Goal: Transaction & Acquisition: Purchase product/service

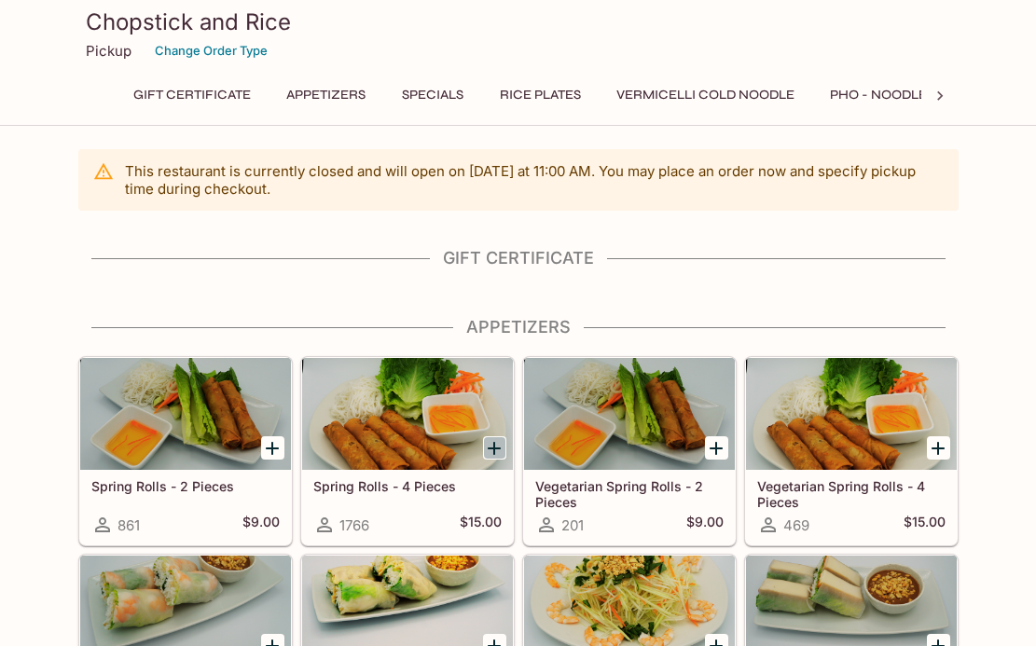
click at [501, 451] on icon "Add Spring Rolls - 4 Pieces" at bounding box center [494, 448] width 22 height 22
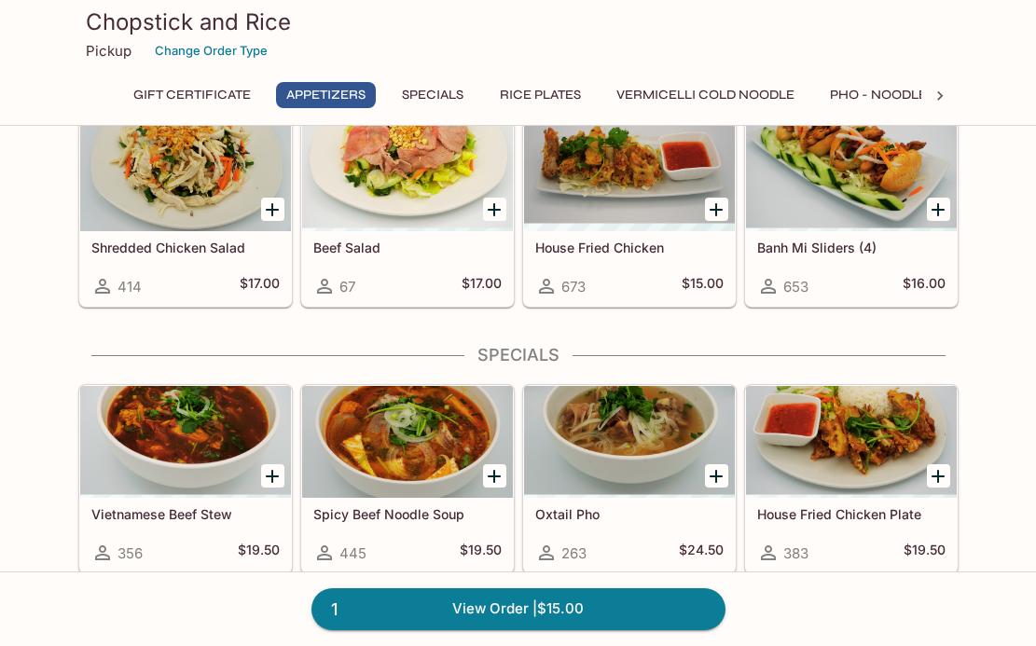
scroll to position [597, 0]
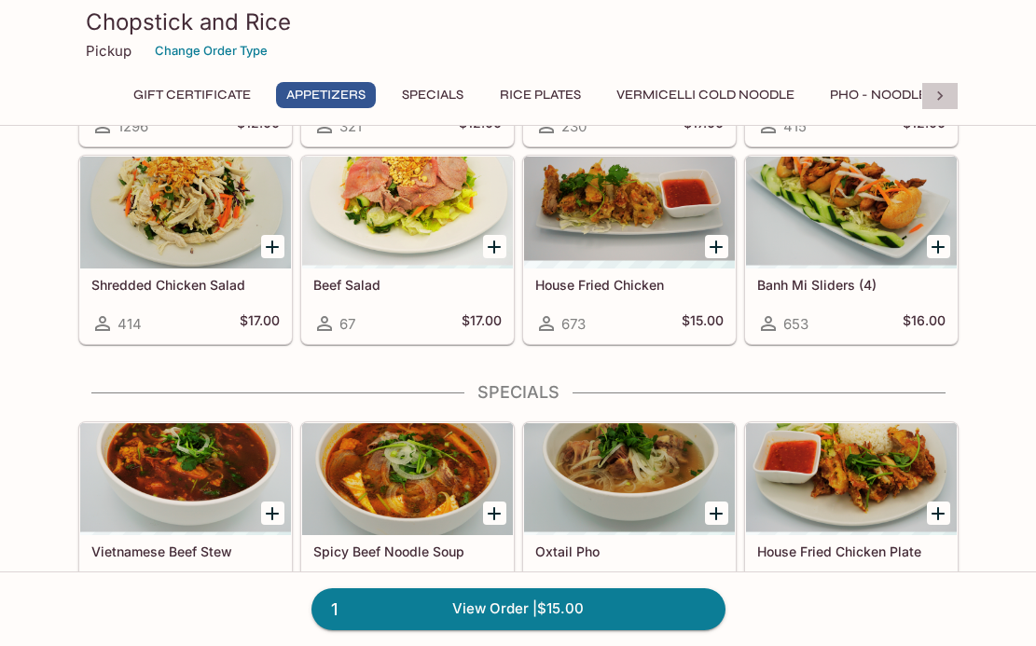
click at [938, 97] on icon at bounding box center [940, 95] width 6 height 9
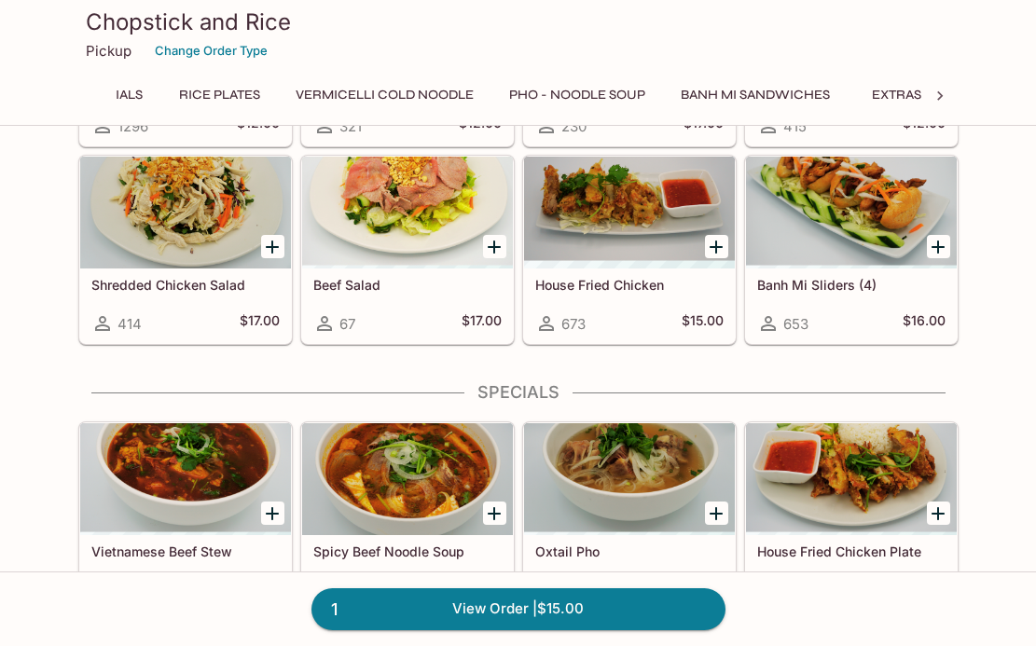
scroll to position [0, 544]
click at [531, 98] on button "Banh Mi Sandwiches" at bounding box center [540, 95] width 170 height 26
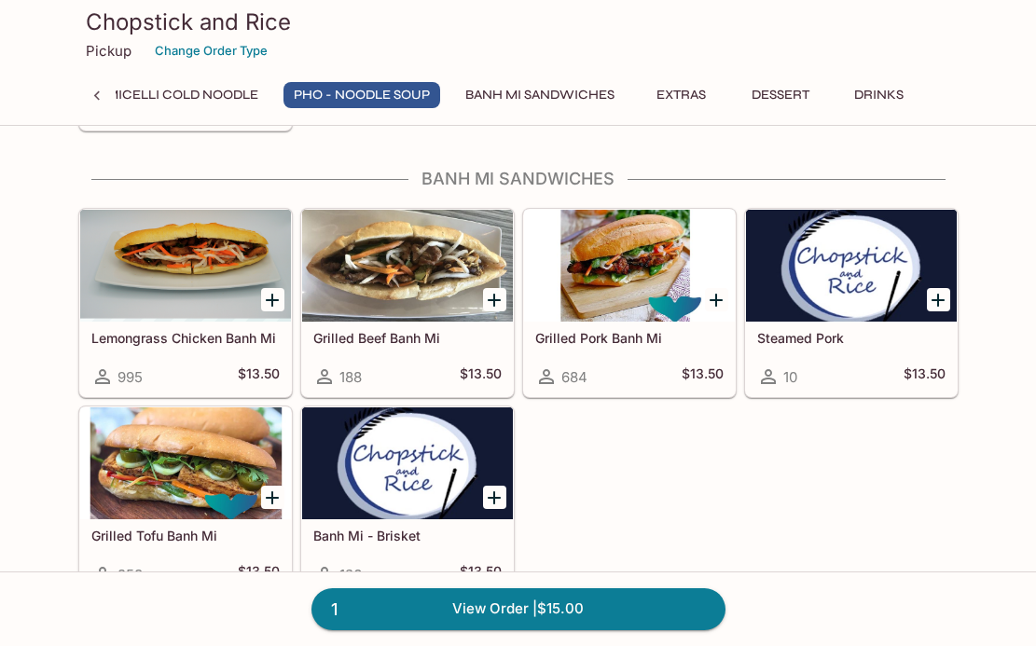
scroll to position [3270, 0]
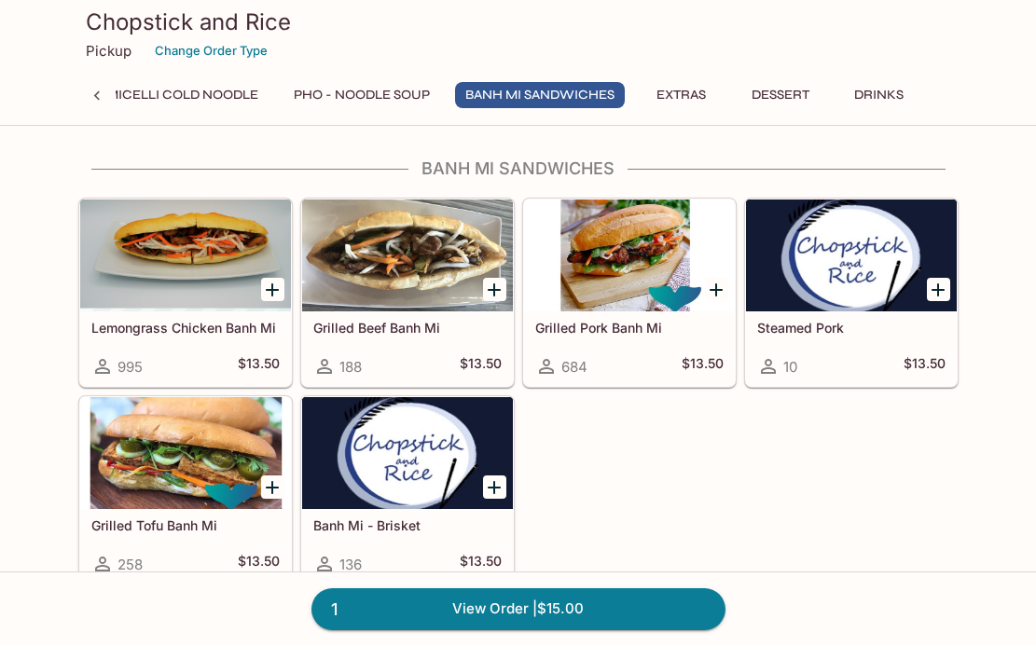
click at [717, 291] on icon "Add Grilled Pork Banh Mi" at bounding box center [716, 290] width 22 height 22
click at [334, 104] on button "Pho - Noodle Soup" at bounding box center [361, 95] width 157 height 26
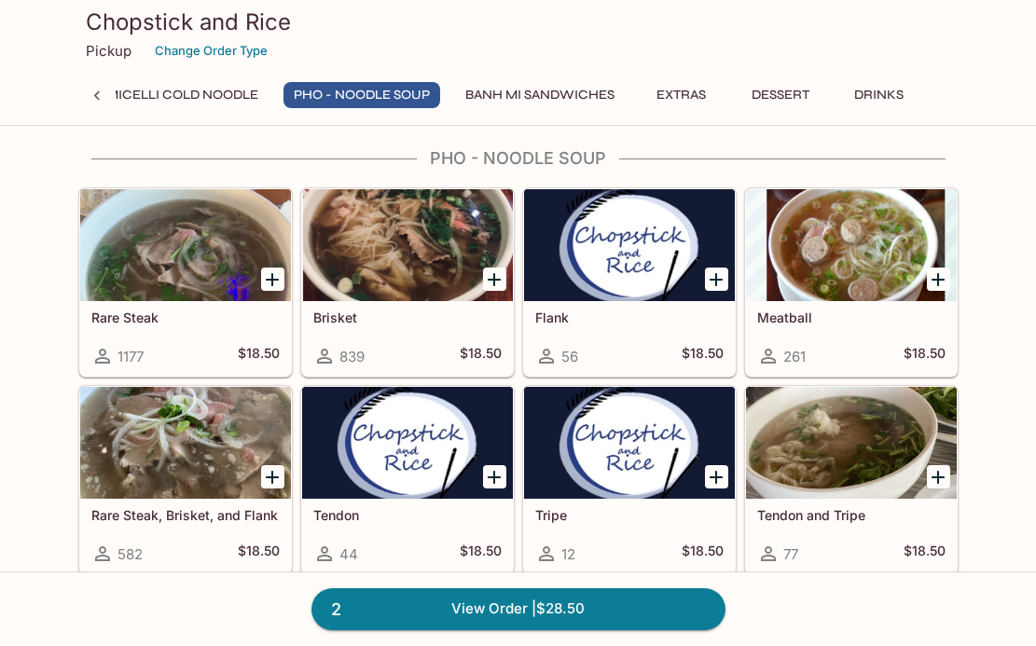
scroll to position [2213, 0]
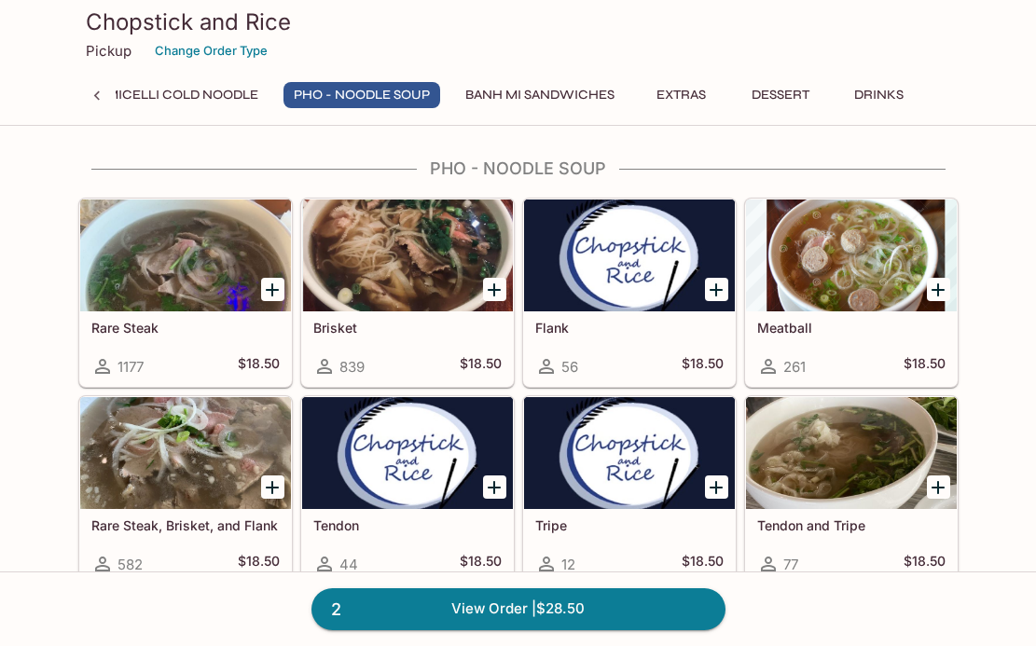
click at [230, 323] on h5 "Rare Steak" at bounding box center [185, 328] width 188 height 16
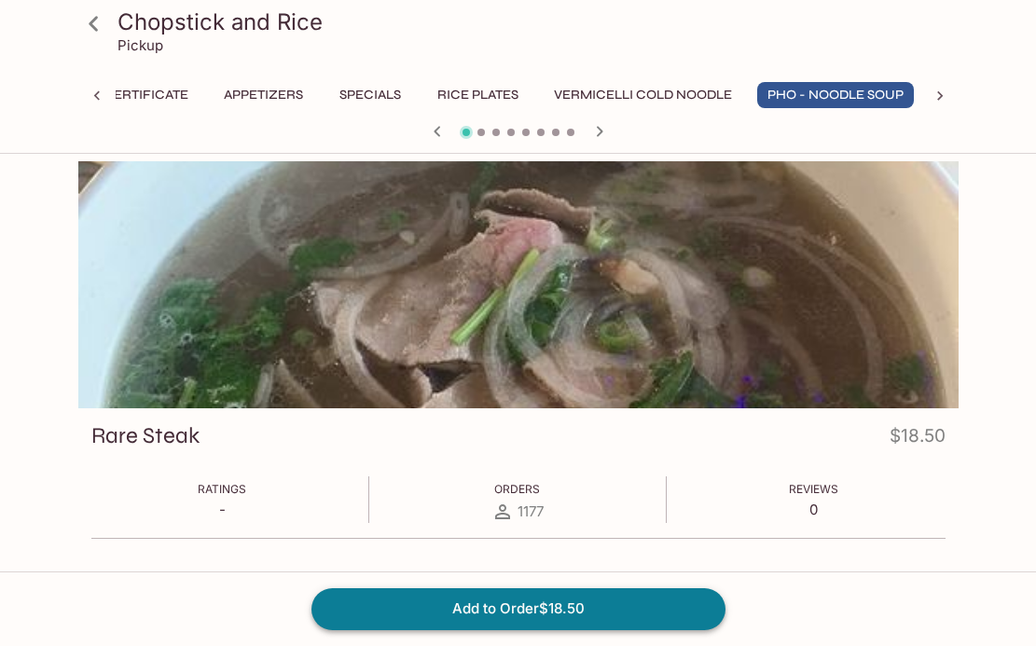
click at [441, 606] on button "Add to Order $18.50" at bounding box center [518, 608] width 414 height 41
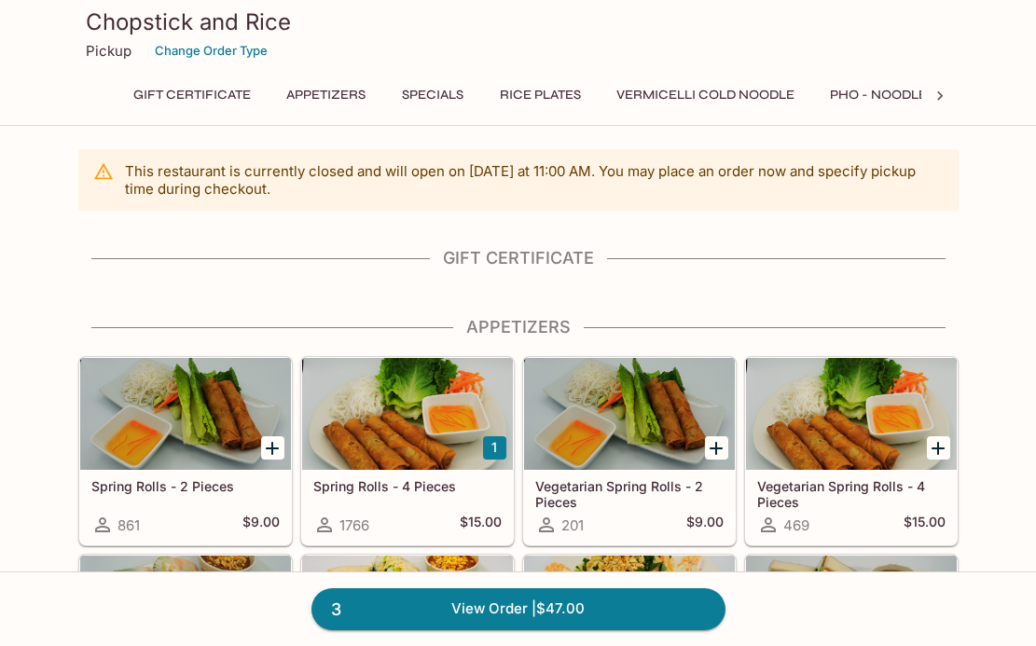
click at [836, 96] on button "Pho - Noodle Soup" at bounding box center [897, 95] width 157 height 26
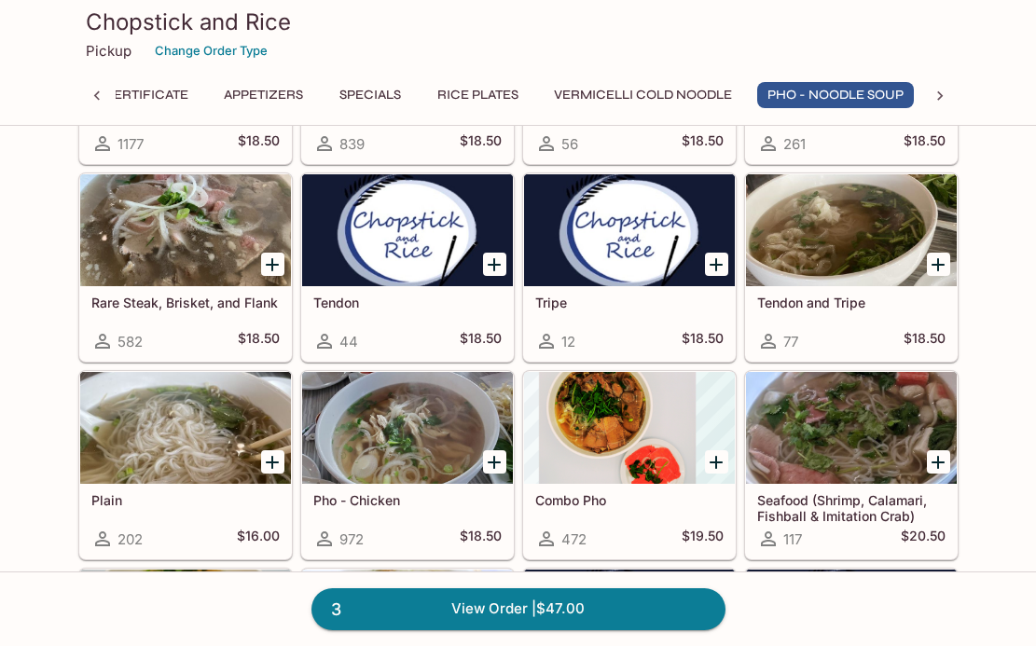
scroll to position [2435, 0]
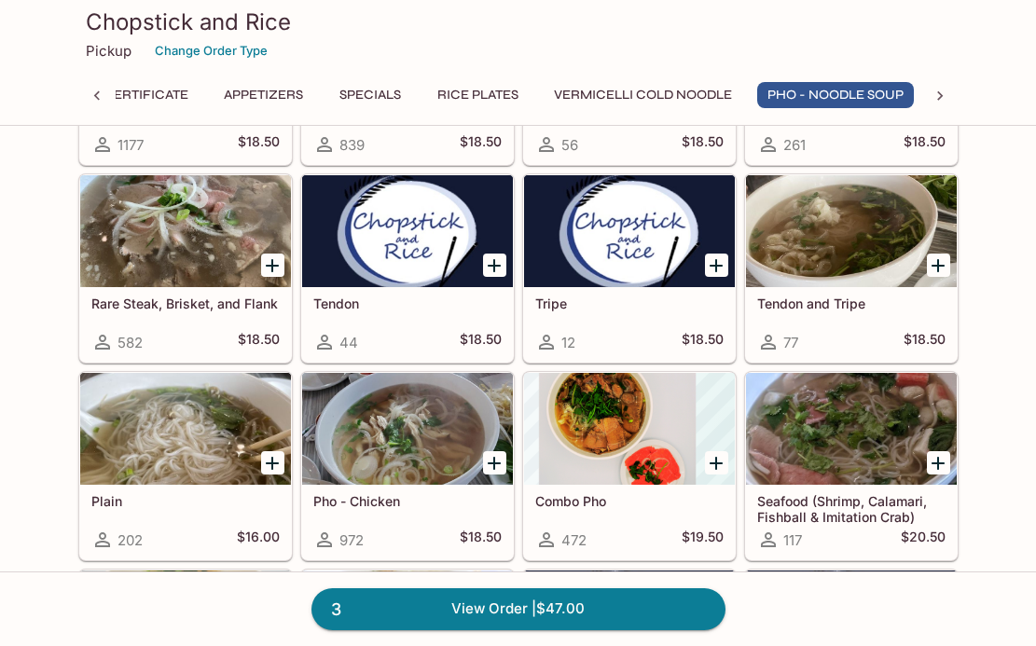
click at [272, 271] on icon "Add Rare Steak, Brisket, and Flank" at bounding box center [272, 265] width 13 height 13
click at [603, 631] on div "4 View Order | $65.50" at bounding box center [518, 608] width 1036 height 75
click at [604, 619] on link "4 View Order | $65.50" at bounding box center [518, 608] width 414 height 41
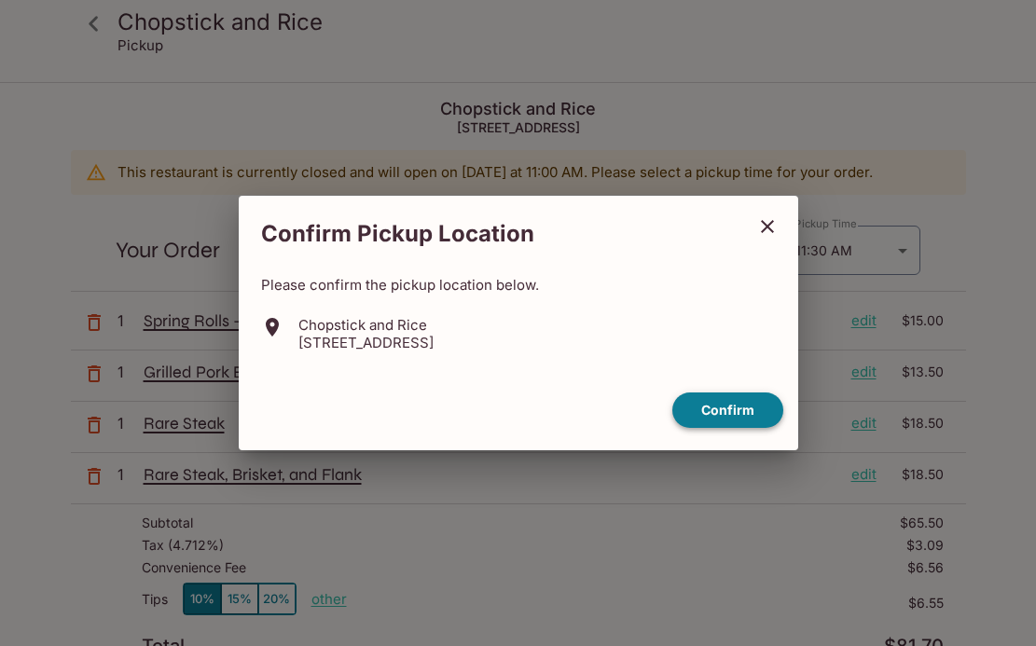
click at [726, 409] on button "Confirm" at bounding box center [727, 410] width 111 height 36
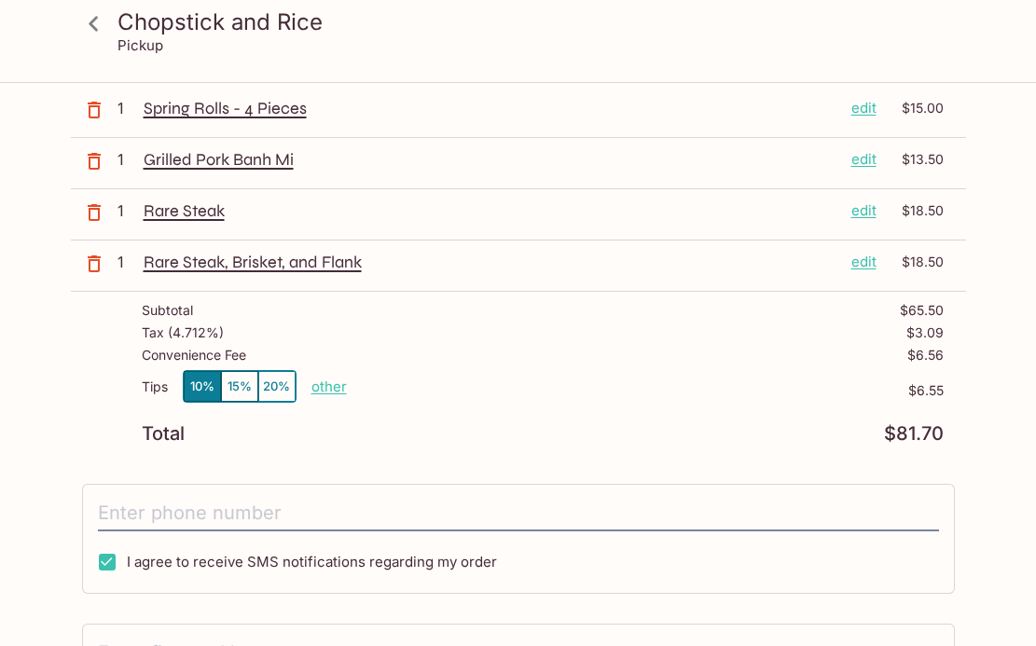
scroll to position [48, 0]
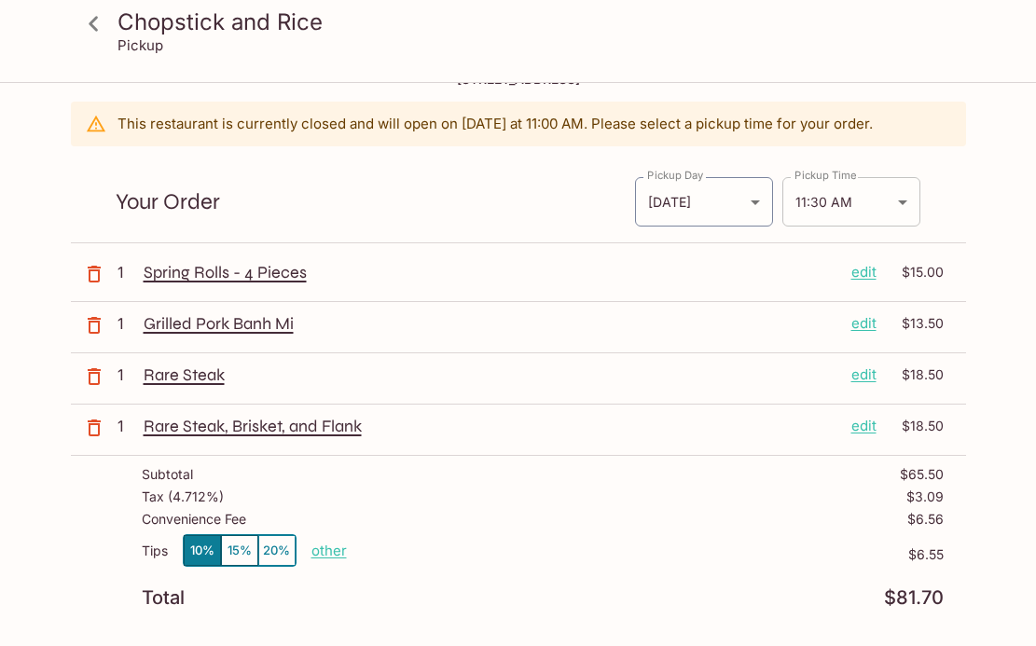
click at [826, 212] on body "Chopstick and Rice Pickup Chopstick and Rice [STREET_ADDRESS] This restaurant i…" at bounding box center [518, 358] width 1036 height 646
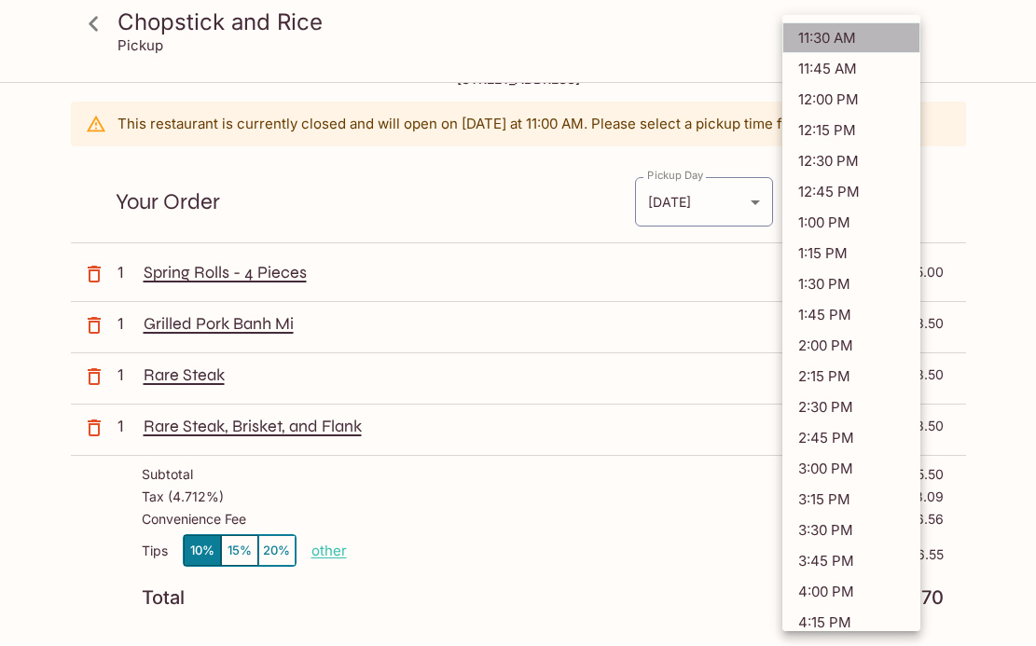
click at [824, 43] on li "11:30 AM" at bounding box center [851, 37] width 138 height 31
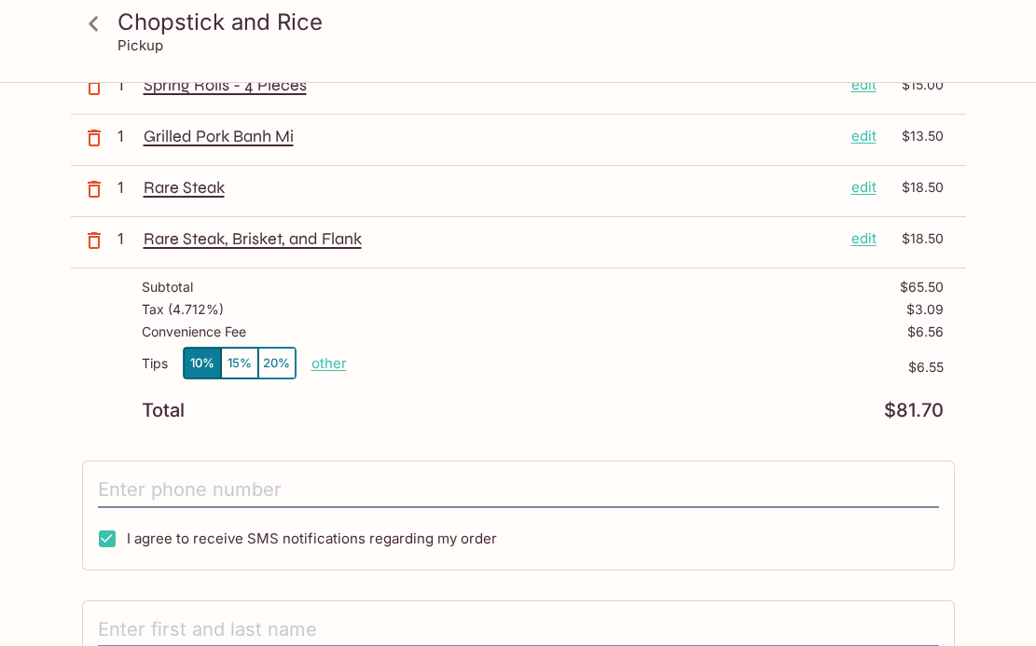
scroll to position [237, 0]
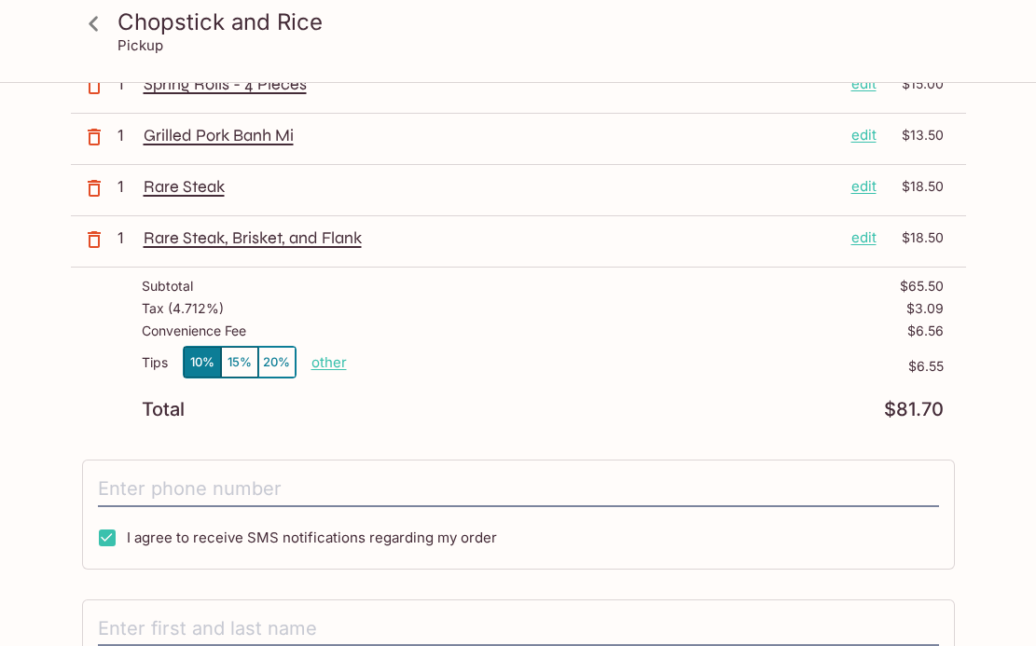
click at [322, 364] on p "other" at bounding box center [328, 362] width 35 height 18
type input "0.00"
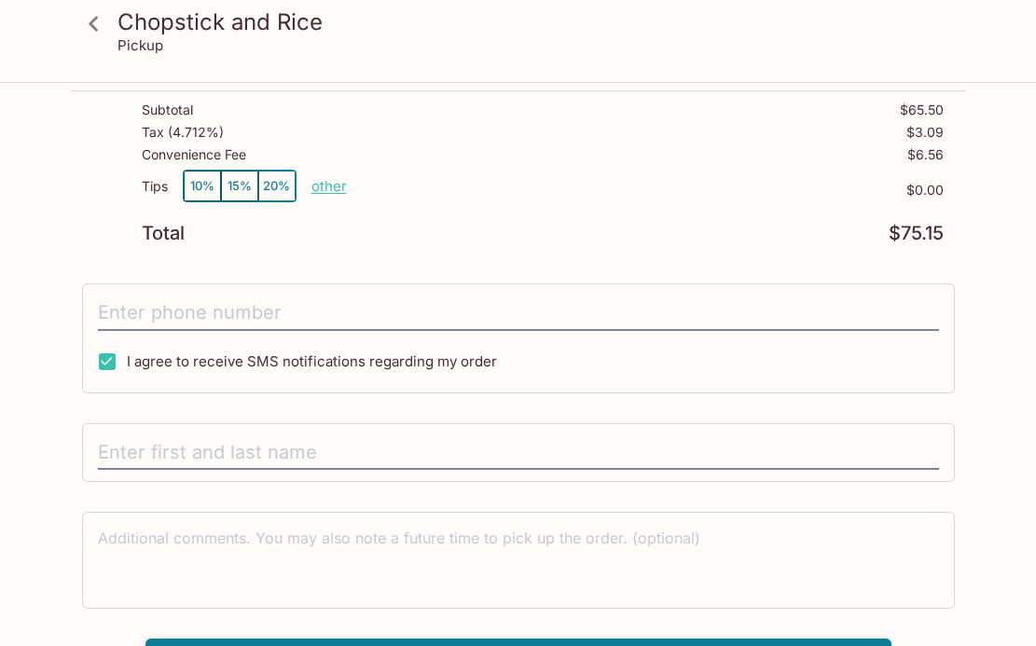
scroll to position [452, 0]
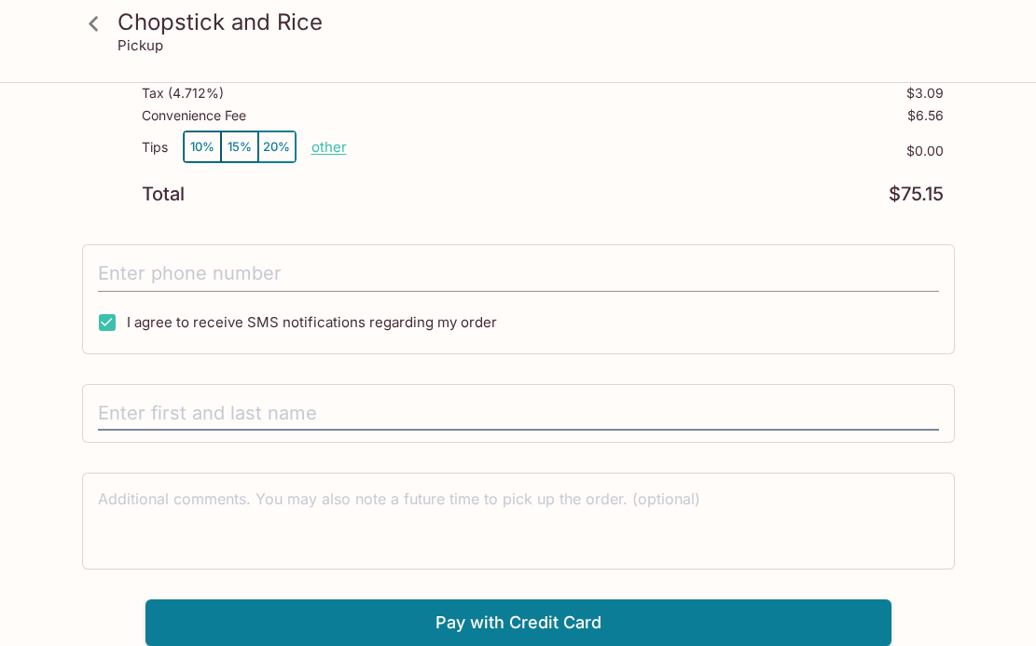
click at [400, 275] on input "tel" at bounding box center [518, 273] width 841 height 35
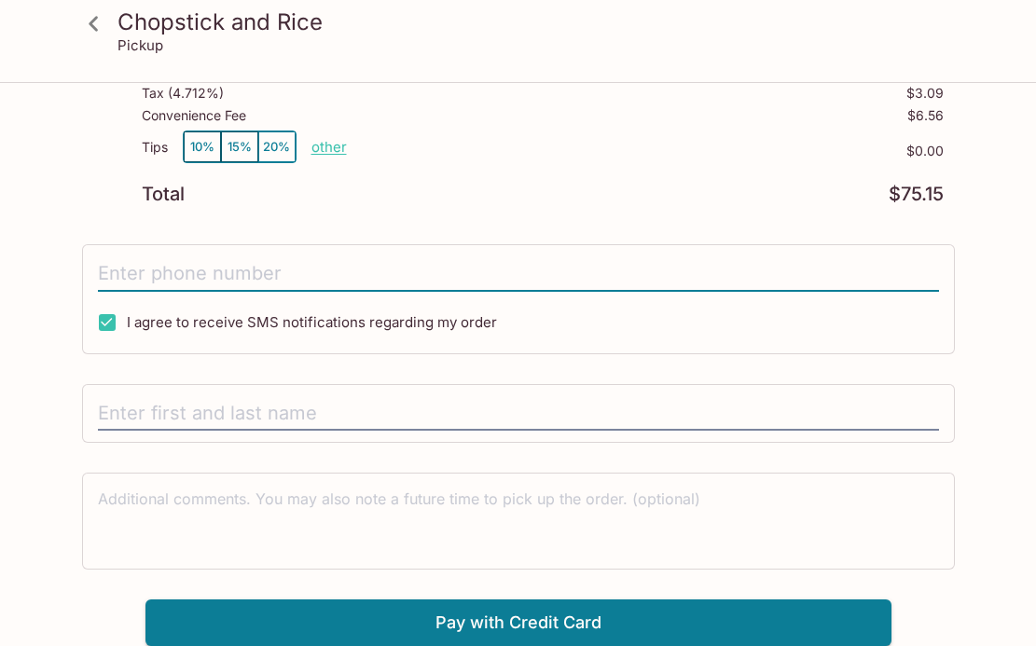
click at [374, 231] on div "Chopstick and Rice [STREET_ADDRESS] This restaurant is currently closed and wil…" at bounding box center [518, 139] width 895 height 1014
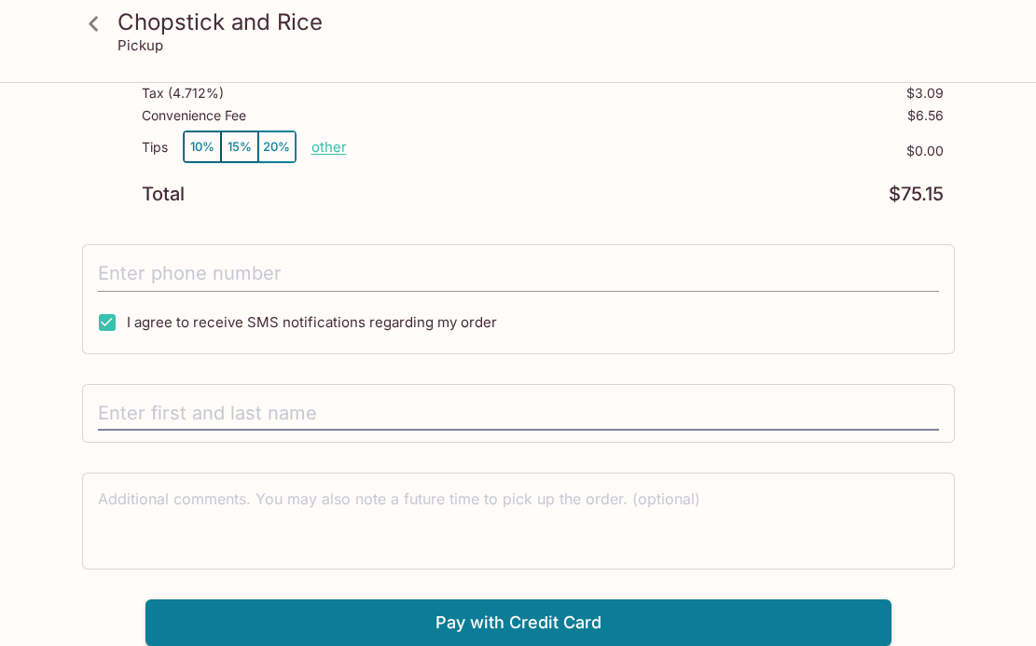
click at [326, 270] on input "tel" at bounding box center [518, 273] width 841 height 35
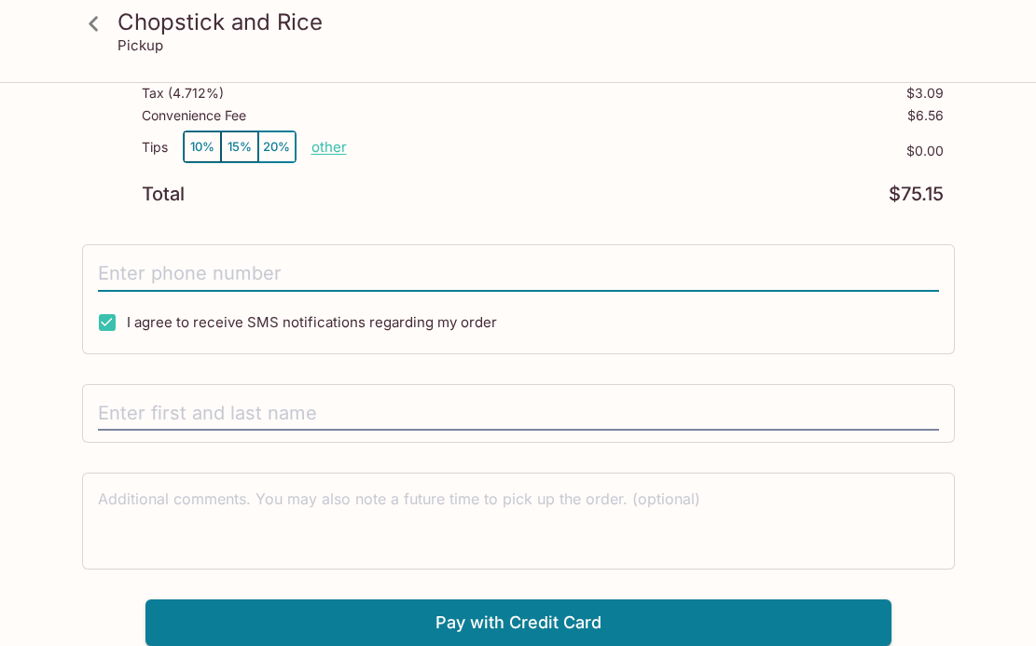
type input "[PHONE_NUMBER]"
click at [168, 411] on input "text" at bounding box center [518, 413] width 841 height 35
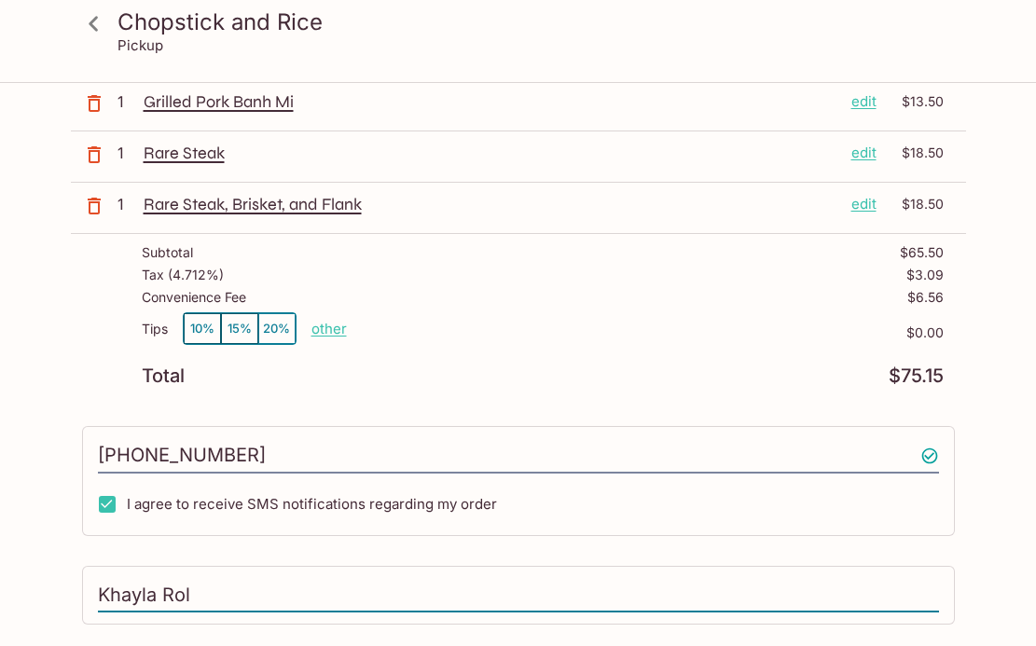
scroll to position [0, 0]
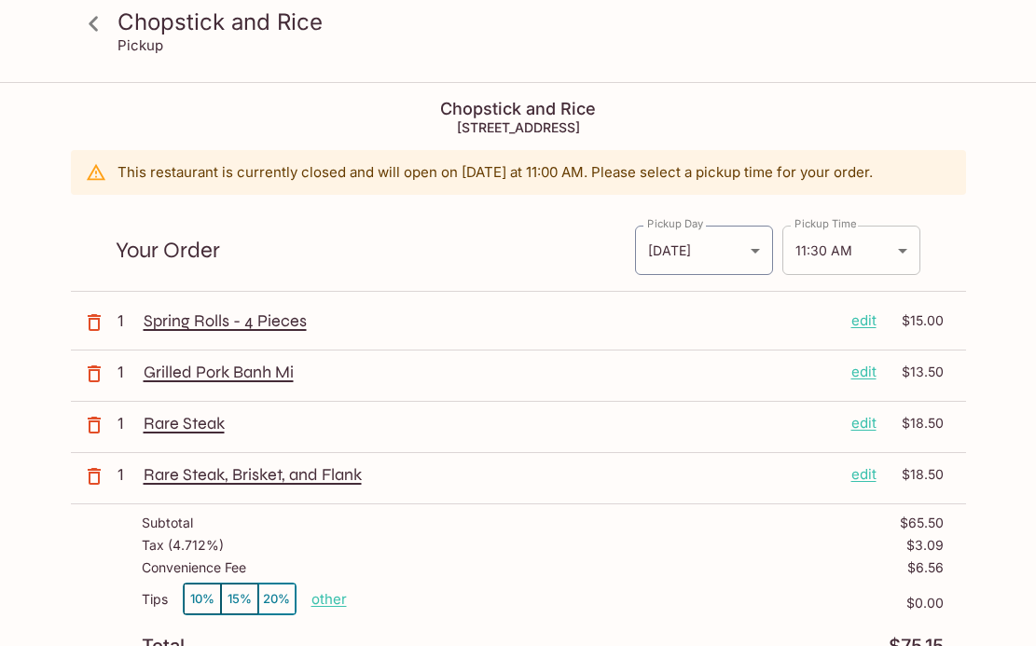
type input "Khayla Rol"
click at [862, 254] on body "Chopstick and Rice Pickup Chopstick and Rice [STREET_ADDRESS] This restaurant i…" at bounding box center [518, 407] width 1036 height 646
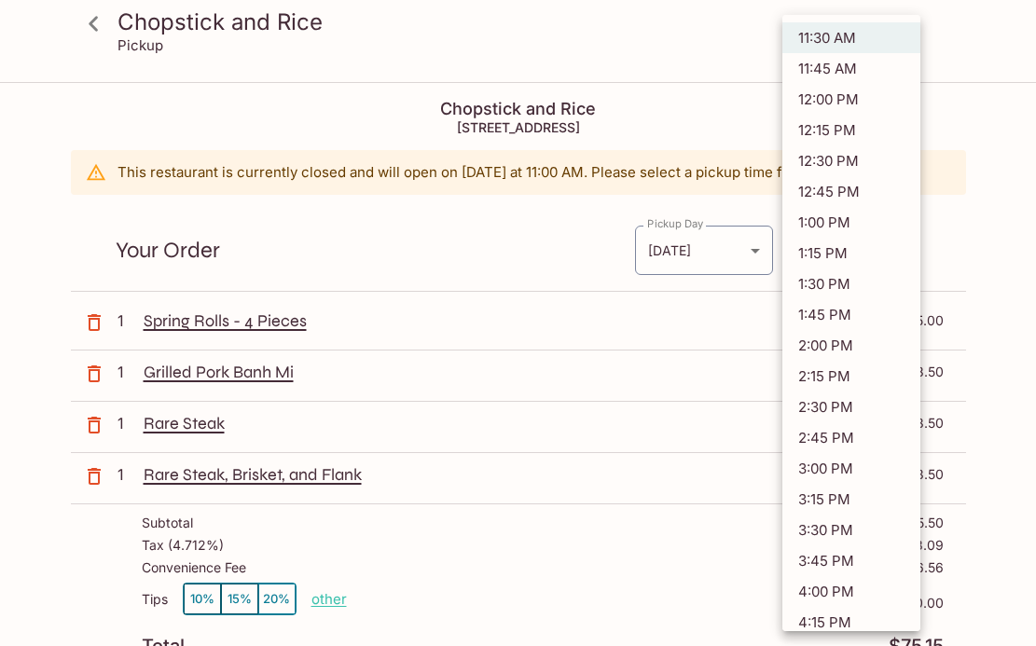
click at [837, 41] on li "11:30 AM" at bounding box center [851, 37] width 138 height 31
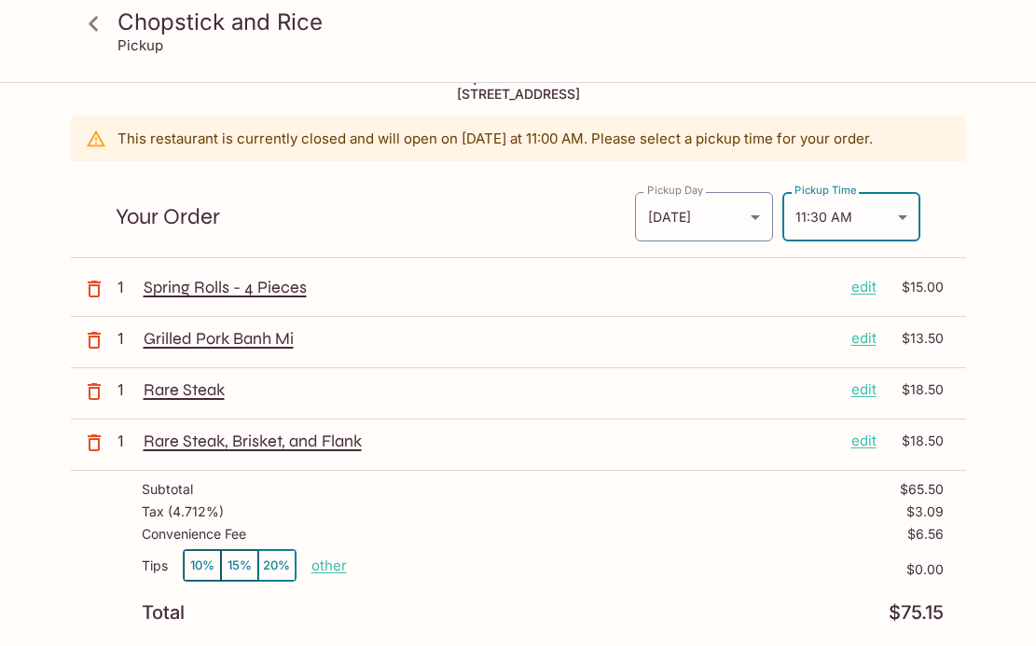
scroll to position [31, 0]
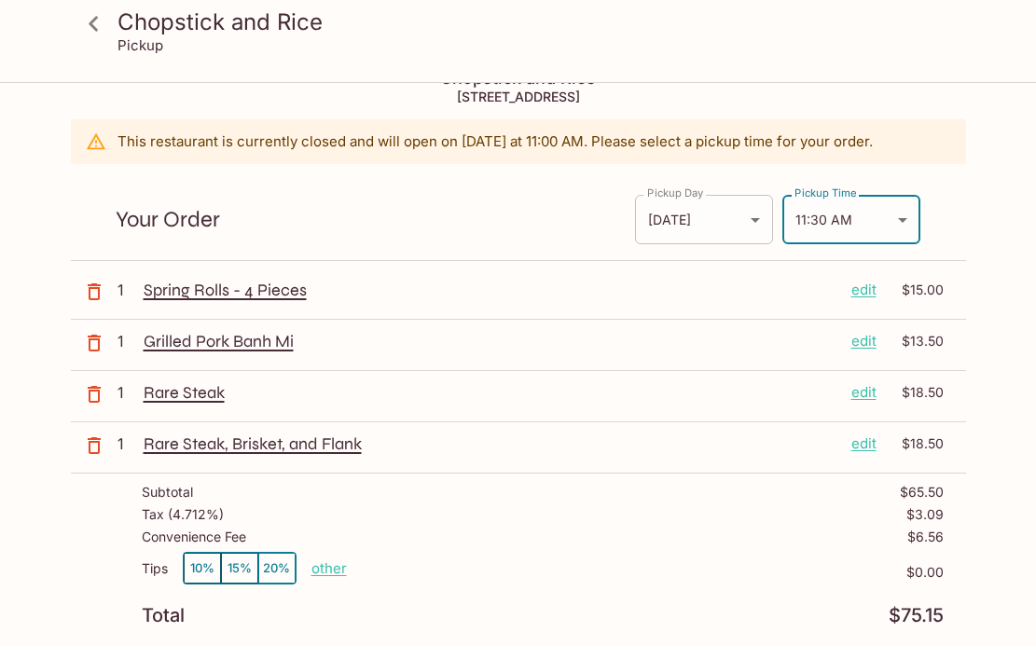
click at [701, 236] on body "Chopstick and Rice Pickup Chopstick and Rice [STREET_ADDRESS] This restaurant i…" at bounding box center [518, 376] width 1036 height 646
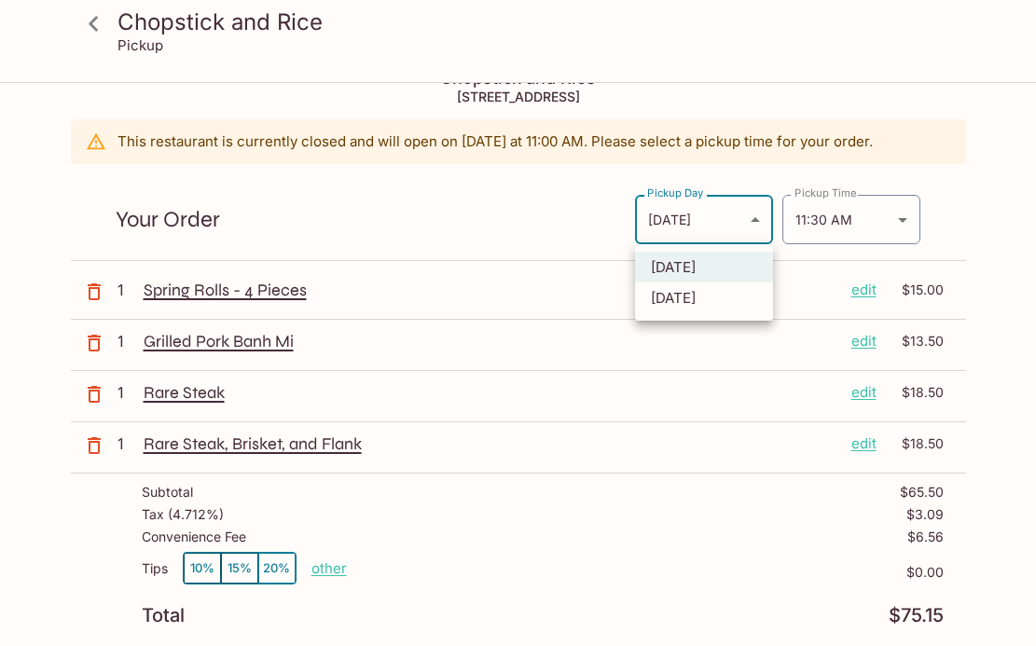
click at [676, 260] on li "[DATE]" at bounding box center [704, 267] width 138 height 31
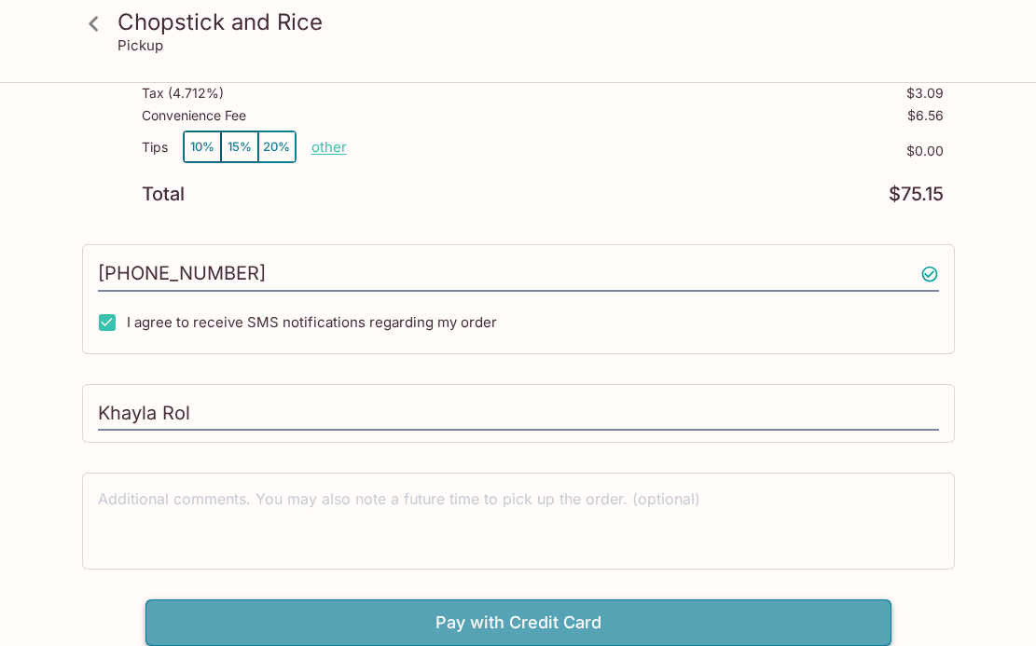
click at [551, 629] on button "Pay with Credit Card" at bounding box center [518, 622] width 746 height 47
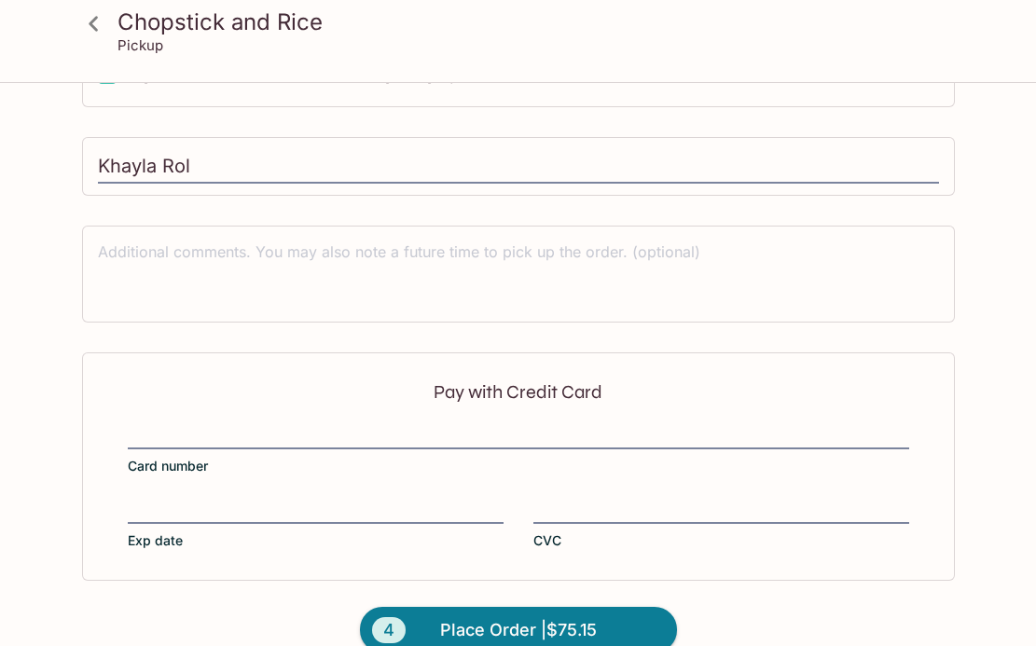
scroll to position [732, 0]
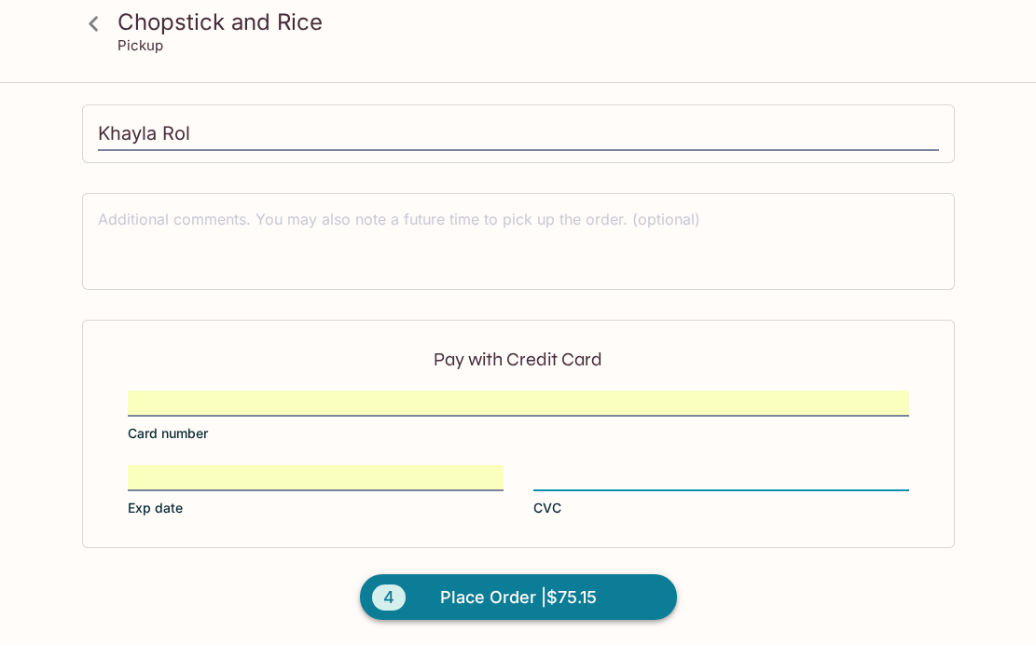
click at [618, 609] on button "4 Place Order | $75.15" at bounding box center [518, 597] width 317 height 47
